Goal: Find specific page/section: Find specific page/section

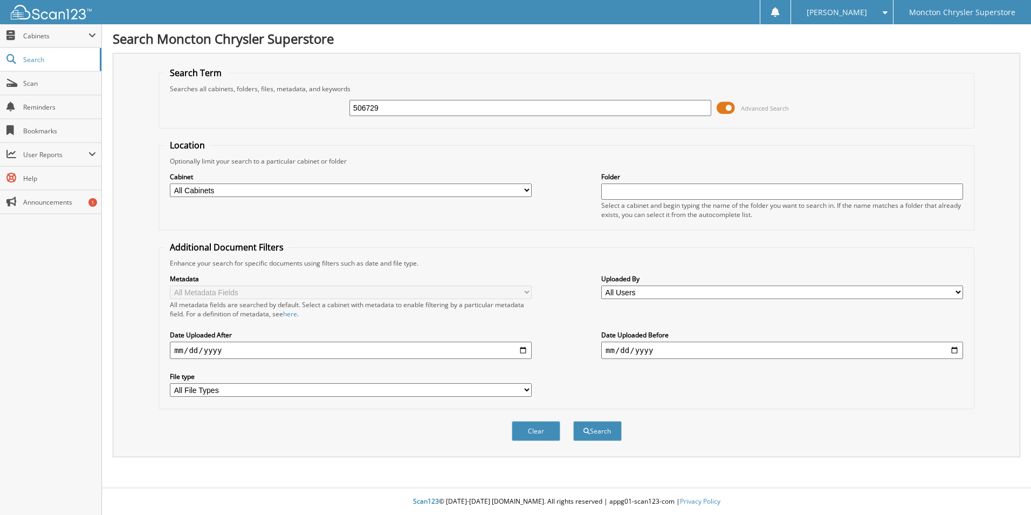
type input "506729"
click at [573, 421] on button "Search" at bounding box center [597, 431] width 49 height 20
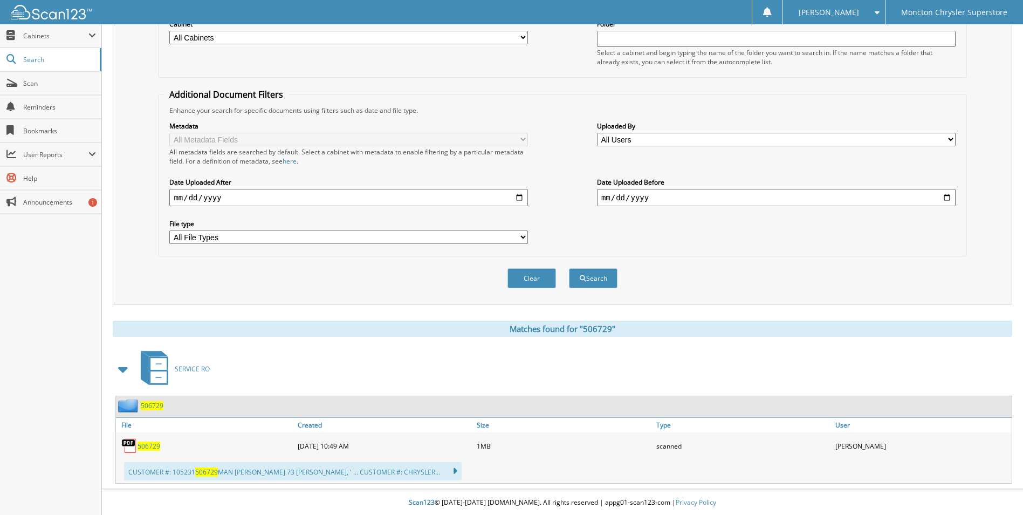
scroll to position [154, 0]
click at [141, 445] on span "506729" at bounding box center [149, 444] width 23 height 9
